Goal: Task Accomplishment & Management: Use online tool/utility

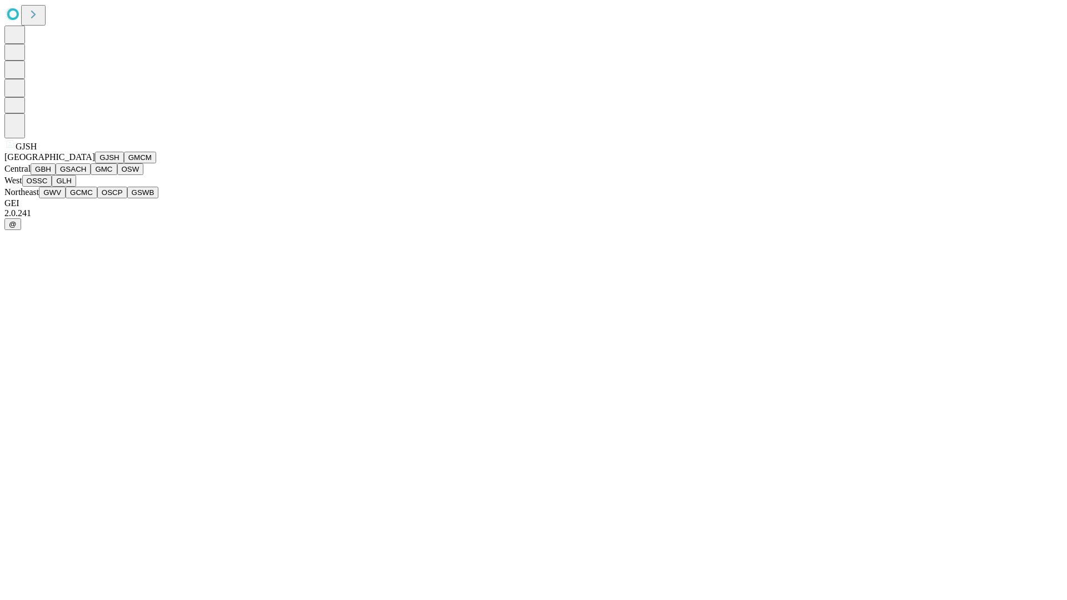
click at [95, 163] on button "GJSH" at bounding box center [109, 158] width 29 height 12
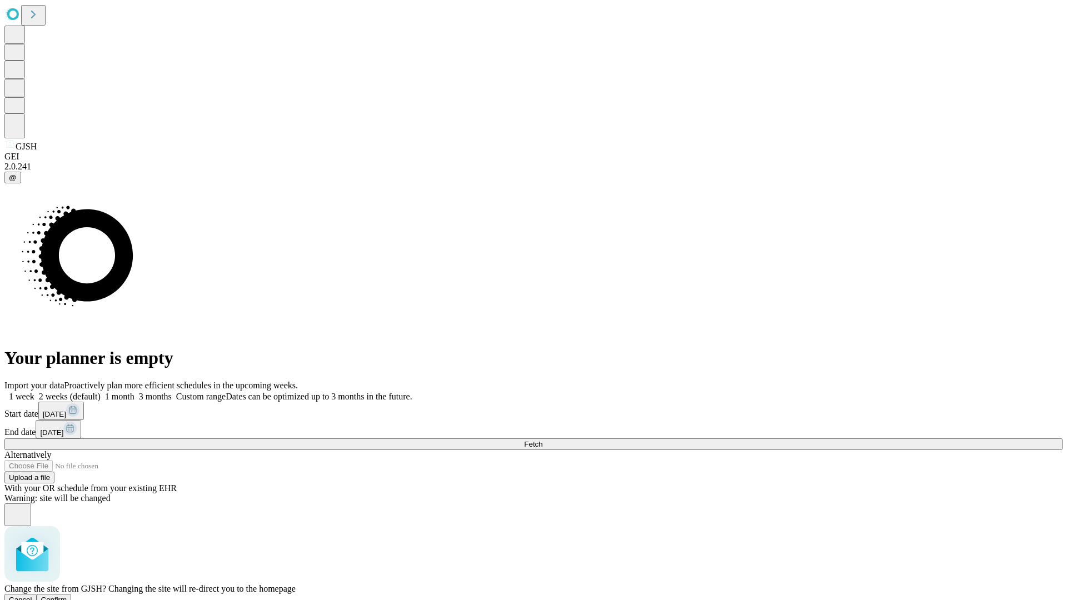
click at [67, 596] on span "Confirm" at bounding box center [54, 600] width 26 height 8
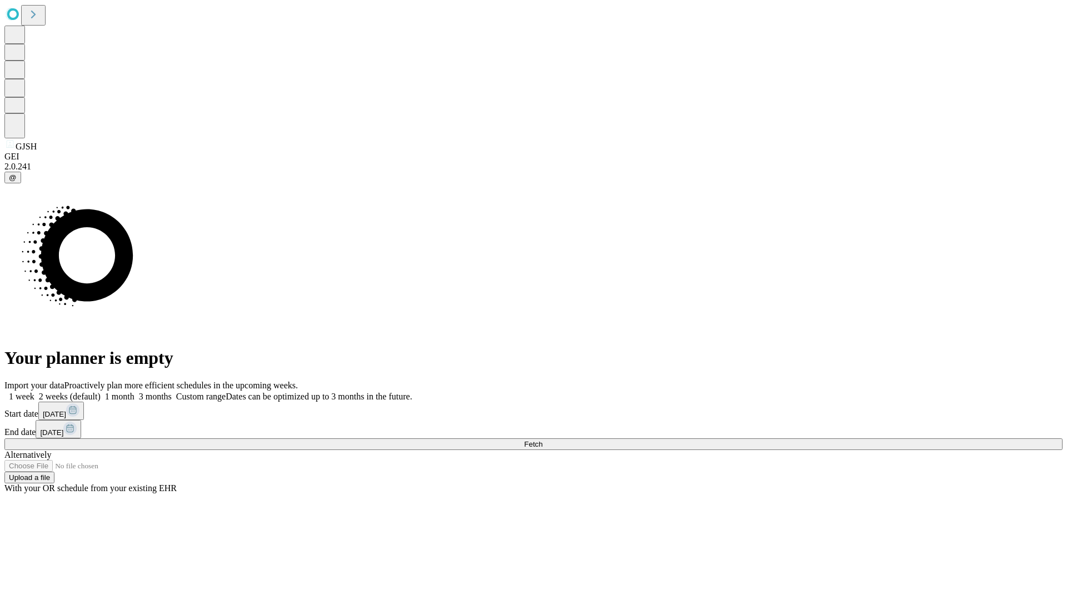
click at [101, 392] on label "2 weeks (default)" at bounding box center [67, 396] width 66 height 9
click at [543, 440] on span "Fetch" at bounding box center [533, 444] width 18 height 8
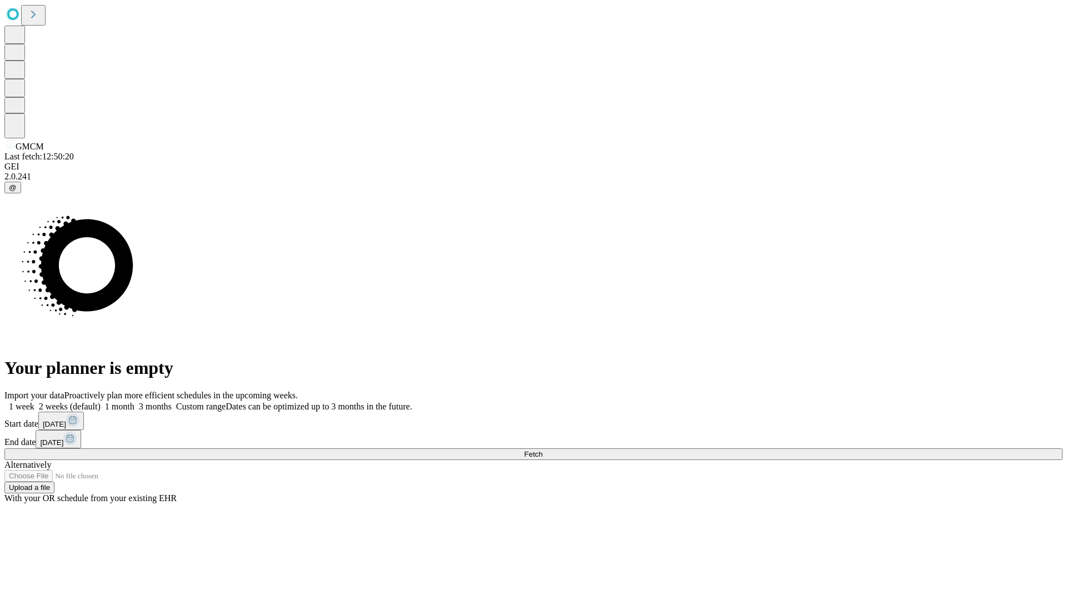
click at [101, 402] on label "2 weeks (default)" at bounding box center [67, 406] width 66 height 9
click at [543, 450] on span "Fetch" at bounding box center [533, 454] width 18 height 8
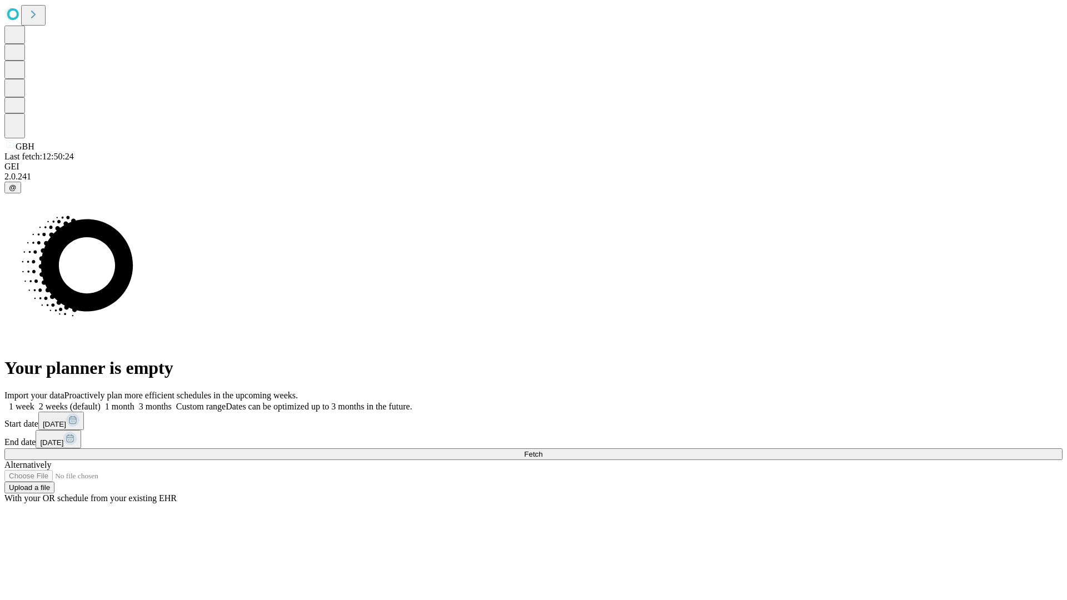
click at [101, 402] on label "2 weeks (default)" at bounding box center [67, 406] width 66 height 9
click at [543, 450] on span "Fetch" at bounding box center [533, 454] width 18 height 8
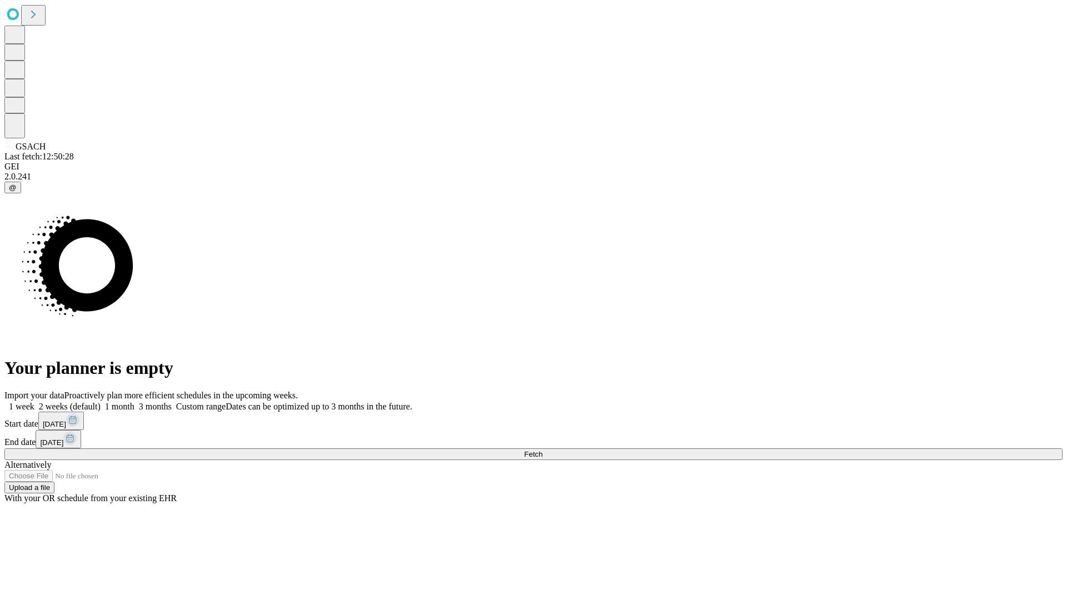
click at [101, 402] on label "2 weeks (default)" at bounding box center [67, 406] width 66 height 9
click at [543, 450] on span "Fetch" at bounding box center [533, 454] width 18 height 8
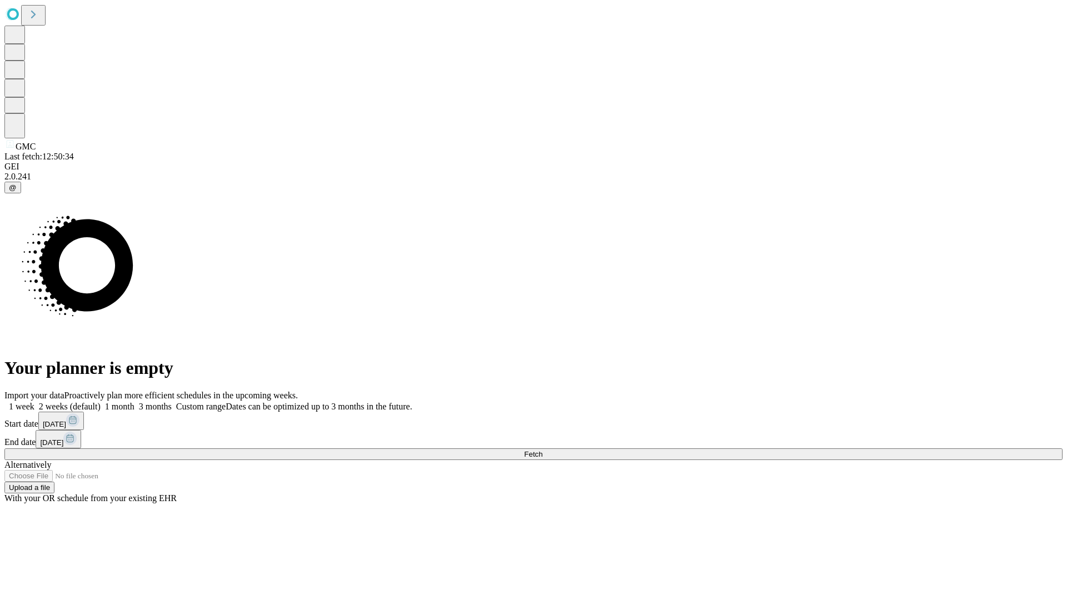
click at [101, 402] on label "2 weeks (default)" at bounding box center [67, 406] width 66 height 9
click at [543, 450] on span "Fetch" at bounding box center [533, 454] width 18 height 8
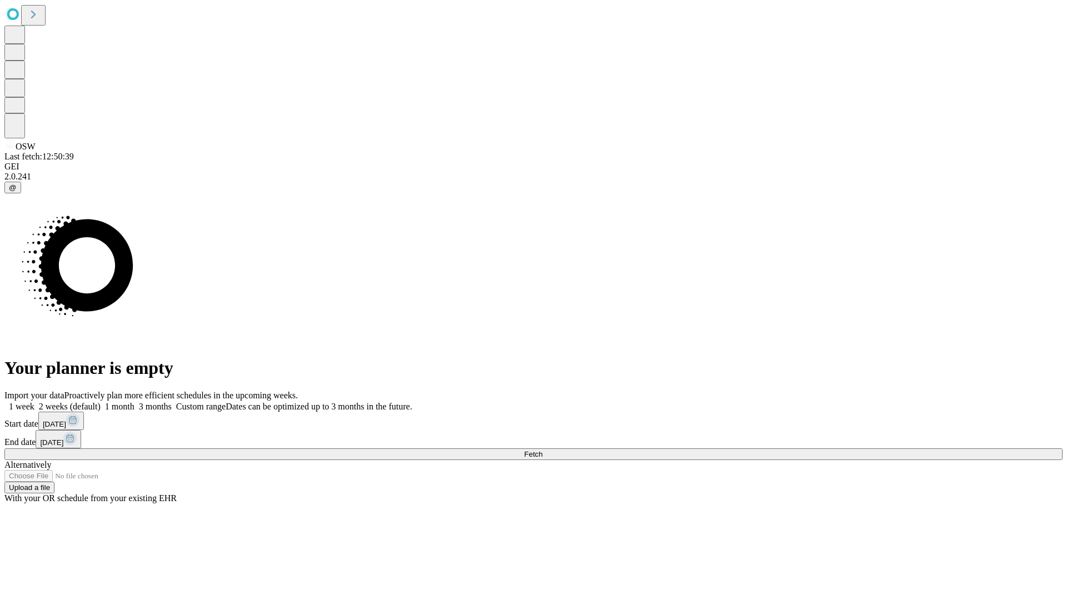
click at [101, 402] on label "2 weeks (default)" at bounding box center [67, 406] width 66 height 9
click at [543, 450] on span "Fetch" at bounding box center [533, 454] width 18 height 8
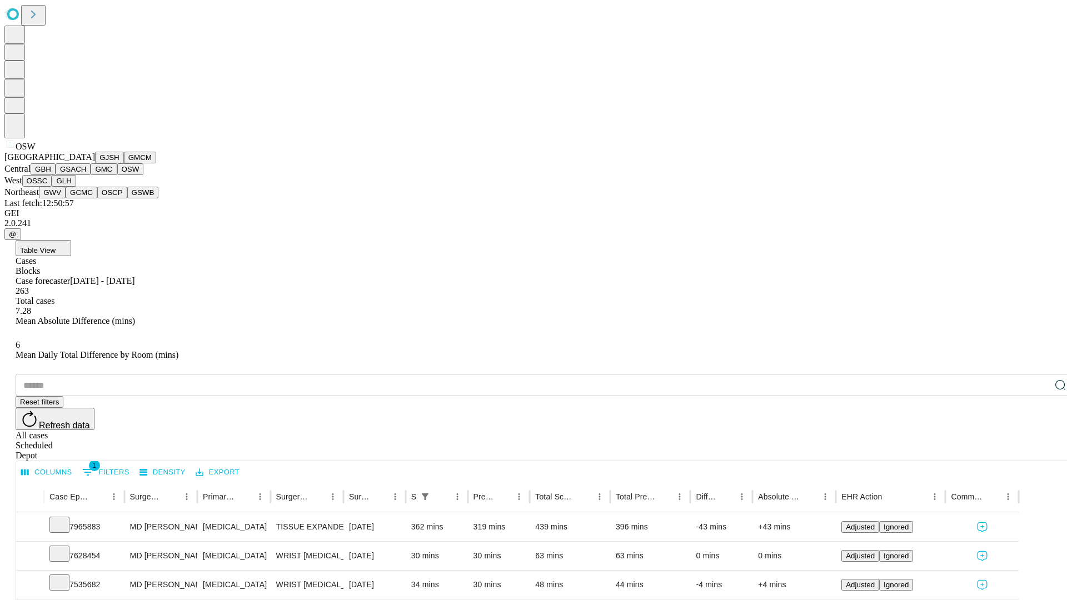
click at [52, 187] on button "OSSC" at bounding box center [37, 181] width 30 height 12
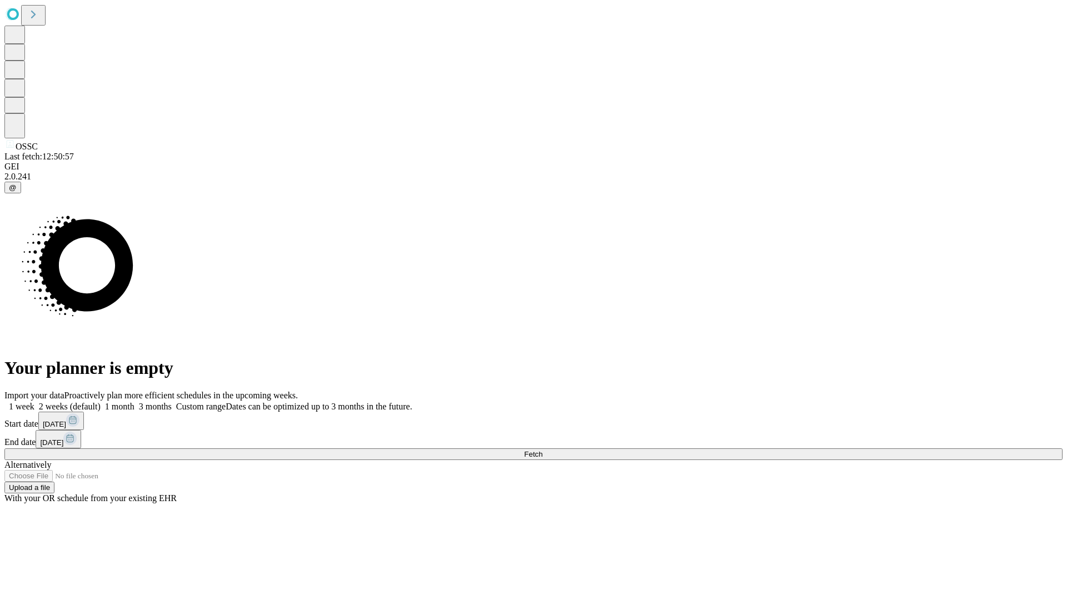
click at [101, 402] on label "2 weeks (default)" at bounding box center [67, 406] width 66 height 9
click at [543, 450] on span "Fetch" at bounding box center [533, 454] width 18 height 8
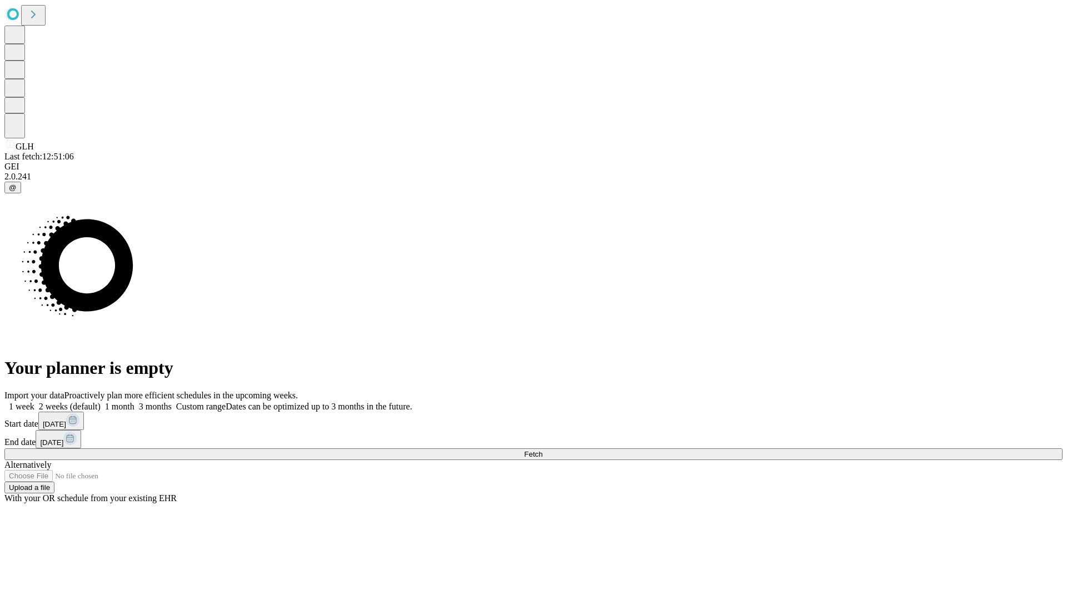
click at [101, 402] on label "2 weeks (default)" at bounding box center [67, 406] width 66 height 9
click at [543, 450] on span "Fetch" at bounding box center [533, 454] width 18 height 8
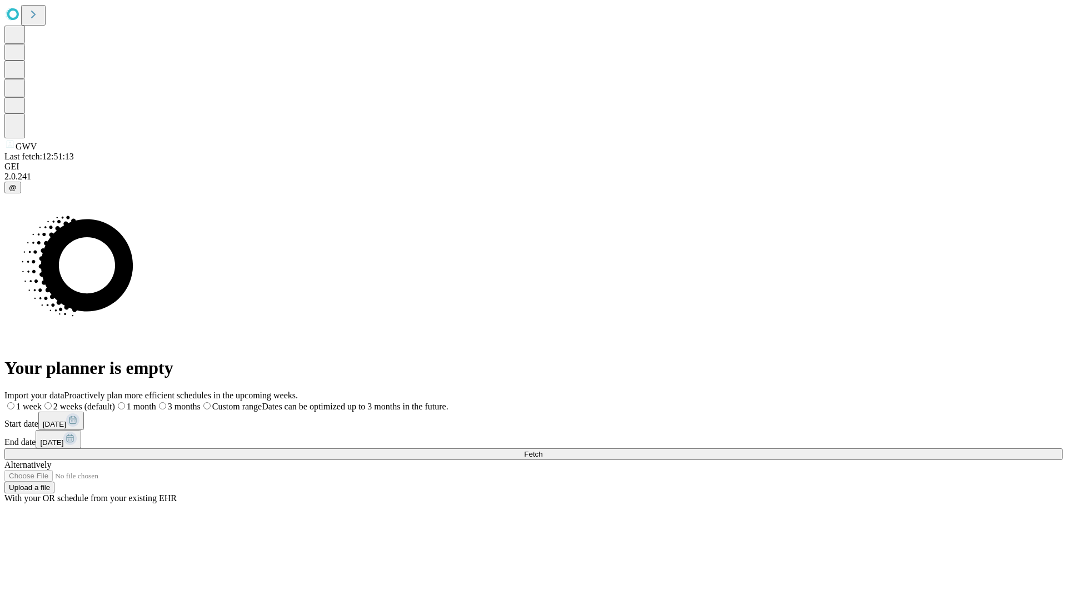
click at [115, 402] on label "2 weeks (default)" at bounding box center [78, 406] width 73 height 9
click at [543, 450] on span "Fetch" at bounding box center [533, 454] width 18 height 8
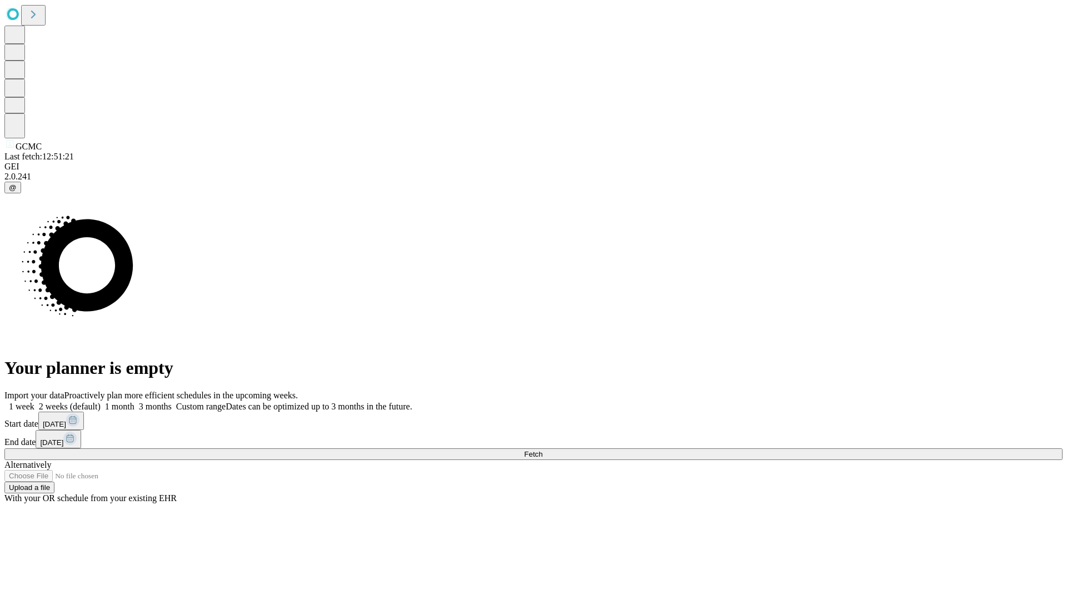
click at [101, 402] on label "2 weeks (default)" at bounding box center [67, 406] width 66 height 9
click at [543, 450] on span "Fetch" at bounding box center [533, 454] width 18 height 8
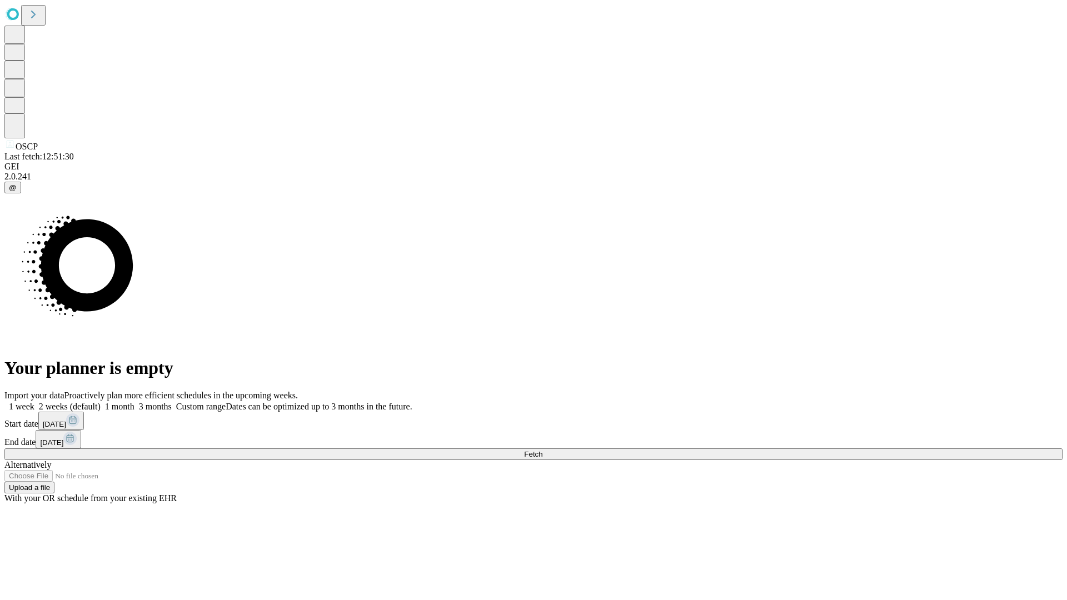
click at [101, 402] on label "2 weeks (default)" at bounding box center [67, 406] width 66 height 9
click at [543, 450] on span "Fetch" at bounding box center [533, 454] width 18 height 8
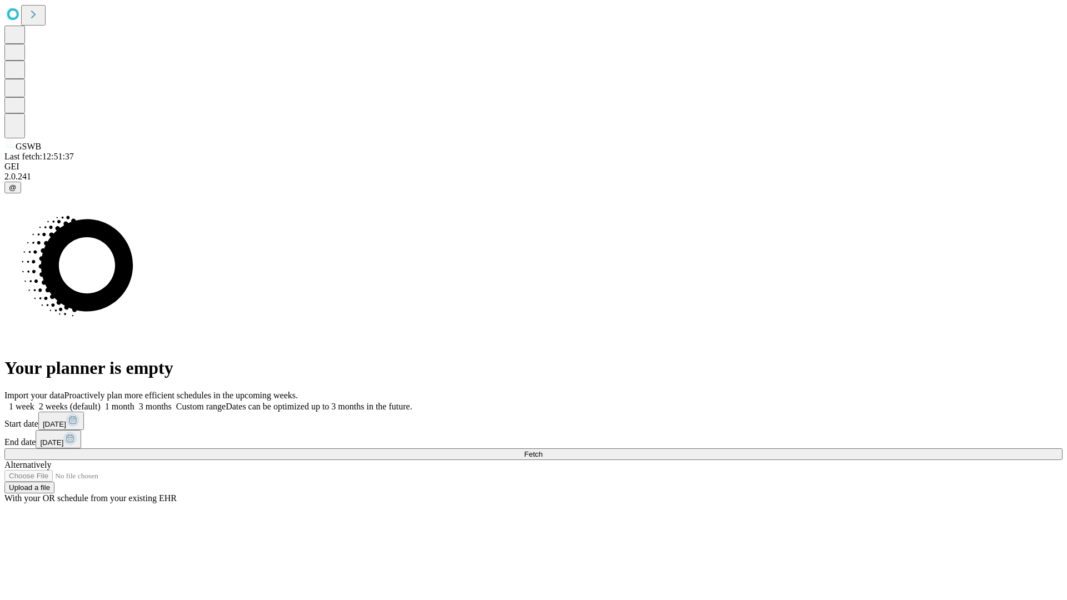
click at [543, 450] on span "Fetch" at bounding box center [533, 454] width 18 height 8
